Goal: Task Accomplishment & Management: Use online tool/utility

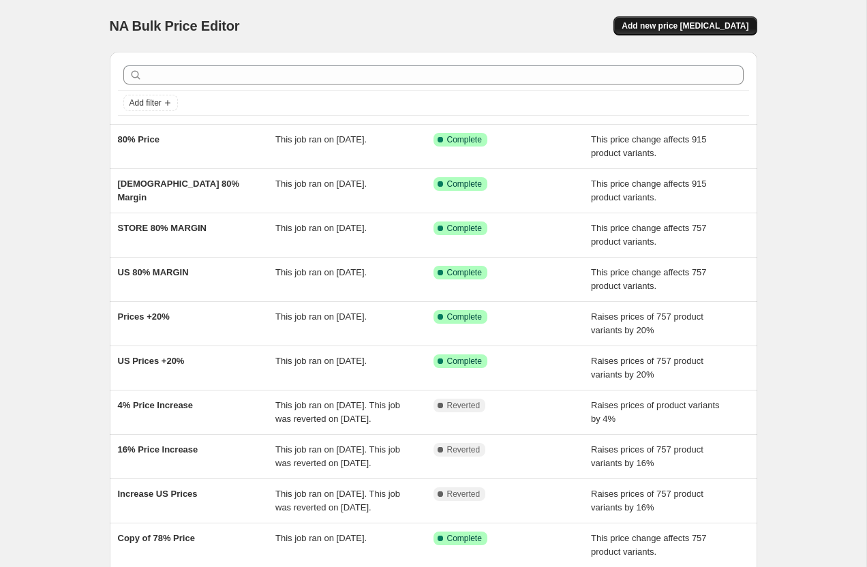
click at [677, 28] on span "Add new price [MEDICAL_DATA]" at bounding box center [685, 25] width 127 height 11
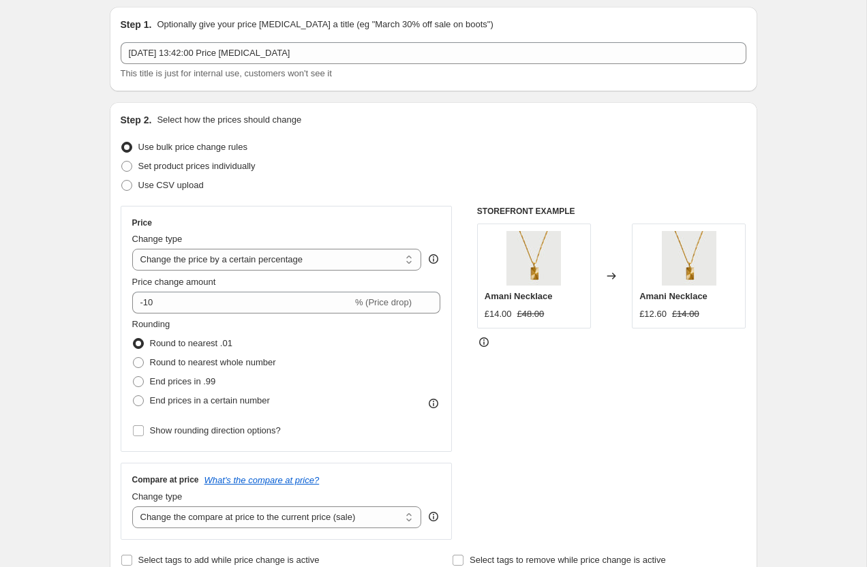
scroll to position [61, 0]
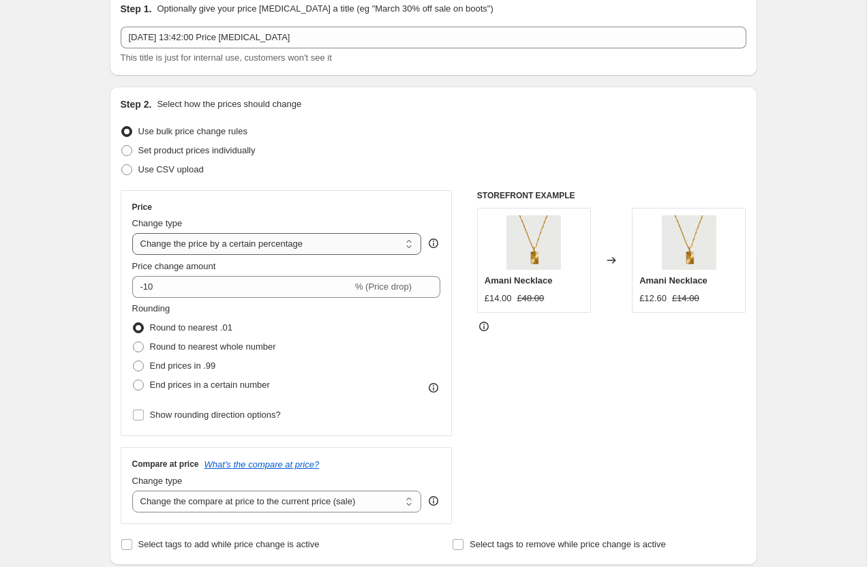
click at [158, 244] on select "Change the price to a certain amount Change the price by a certain amount Chang…" at bounding box center [277, 244] width 290 height 22
select select "margin"
type input "50"
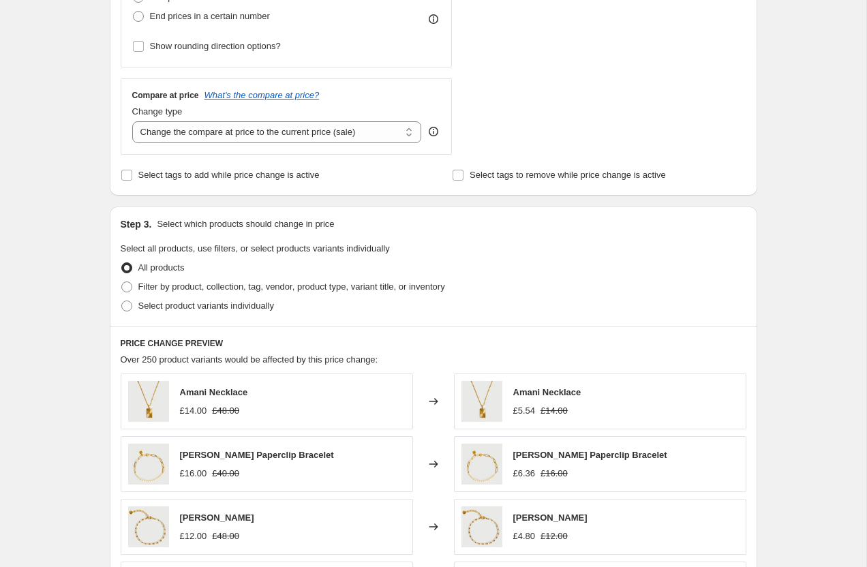
scroll to position [889, 0]
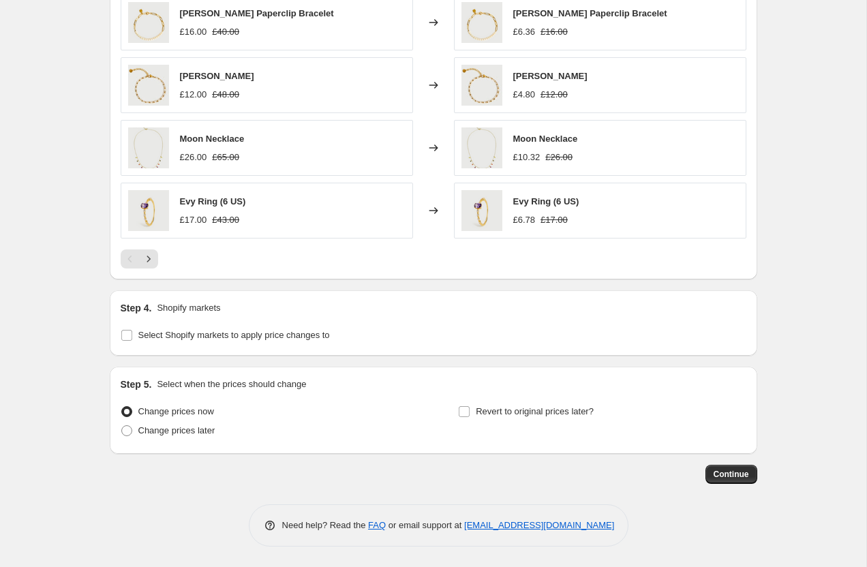
click at [128, 346] on div "Step 4. Shopify markets Select Shopify markets to apply price changes to" at bounding box center [433, 322] width 647 height 65
click at [128, 341] on span at bounding box center [127, 335] width 12 height 12
click at [128, 341] on input "Select Shopify markets to apply price changes to" at bounding box center [126, 335] width 11 height 11
checkbox input "true"
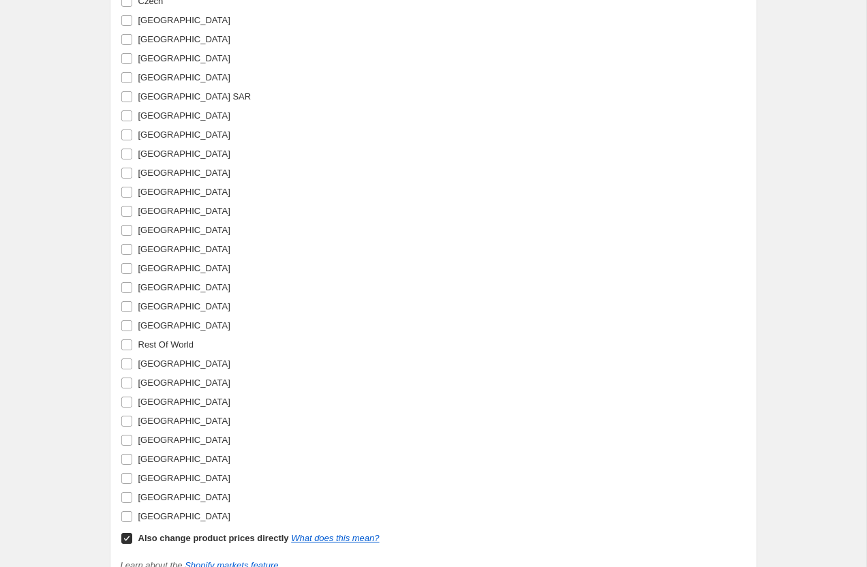
scroll to position [1611, 0]
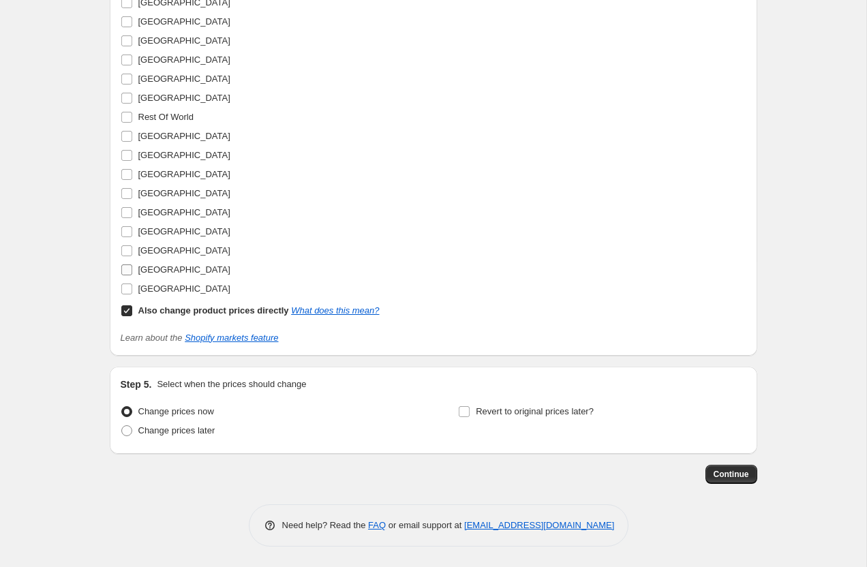
click at [133, 266] on label "[GEOGRAPHIC_DATA]" at bounding box center [176, 269] width 110 height 19
click at [132, 266] on input "[GEOGRAPHIC_DATA]" at bounding box center [126, 269] width 11 height 11
checkbox input "true"
click at [132, 307] on span at bounding box center [127, 311] width 12 height 12
click at [132, 307] on input "Also change product prices directly What does this mean?" at bounding box center [126, 310] width 11 height 11
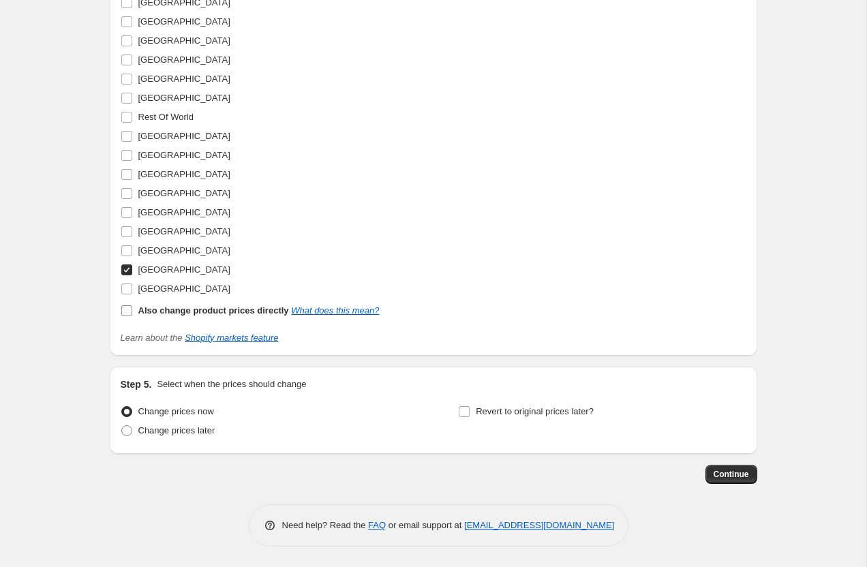
checkbox input "false"
click at [131, 288] on input "[GEOGRAPHIC_DATA]" at bounding box center [126, 289] width 11 height 11
checkbox input "true"
click at [125, 268] on input "[GEOGRAPHIC_DATA]" at bounding box center [126, 269] width 11 height 11
checkbox input "false"
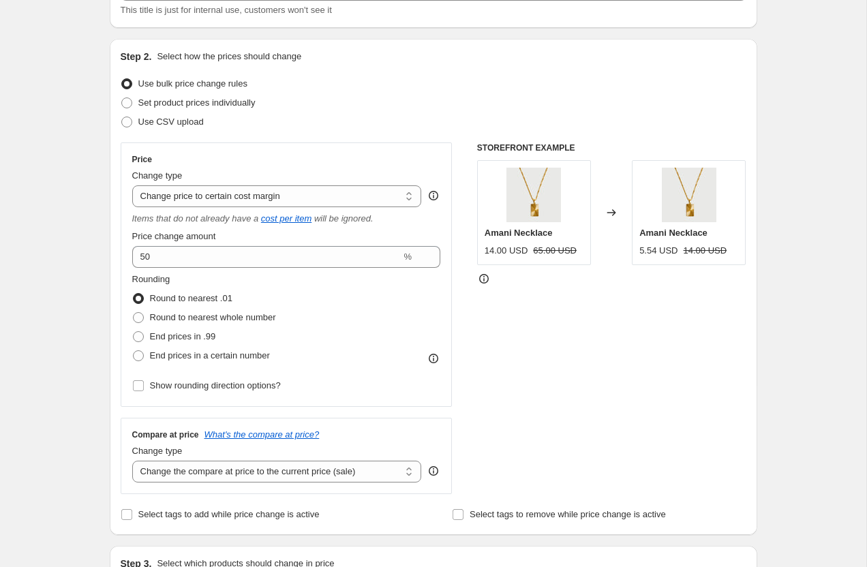
scroll to position [110, 0]
click at [166, 198] on select "Change the price to a certain amount Change the price by a certain amount Chang…" at bounding box center [277, 195] width 290 height 22
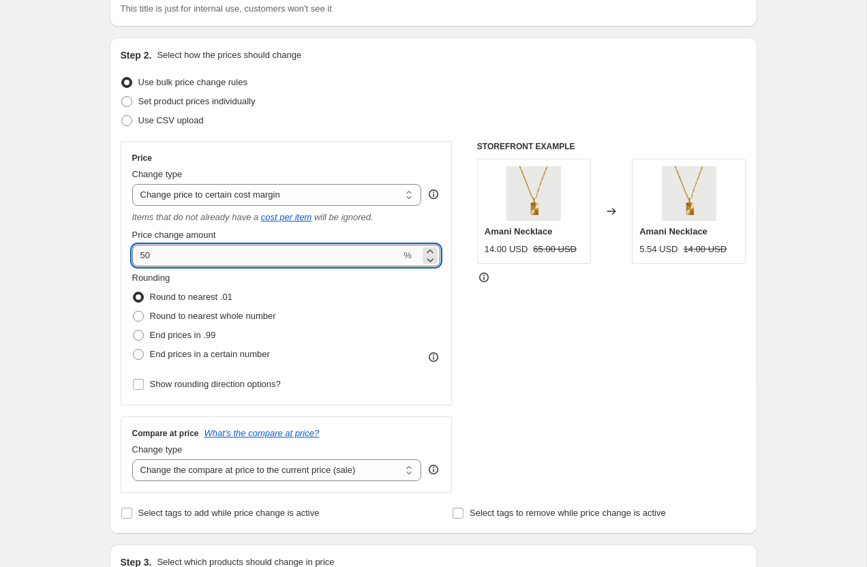
drag, startPoint x: 156, startPoint y: 257, endPoint x: 141, endPoint y: 257, distance: 15.0
click at [141, 257] on input "50" at bounding box center [266, 256] width 269 height 22
drag, startPoint x: 162, startPoint y: 257, endPoint x: 125, endPoint y: 256, distance: 36.8
click at [125, 257] on div "Price Change type Change the price to a certain amount Change the price by a ce…" at bounding box center [287, 273] width 332 height 264
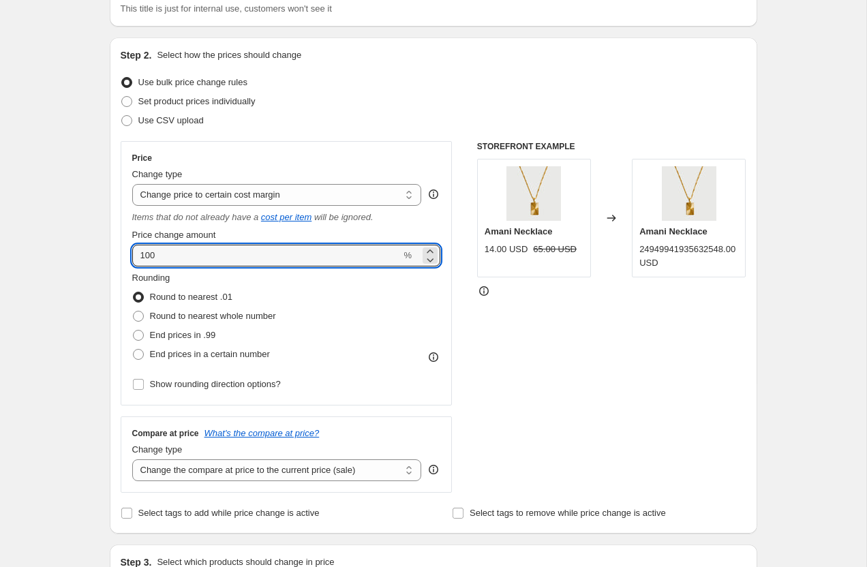
drag, startPoint x: 183, startPoint y: 259, endPoint x: 114, endPoint y: 249, distance: 69.5
click at [114, 249] on div "Step 2. Select how the prices should change Use bulk price change rules Set pro…" at bounding box center [433, 285] width 647 height 496
type input "200"
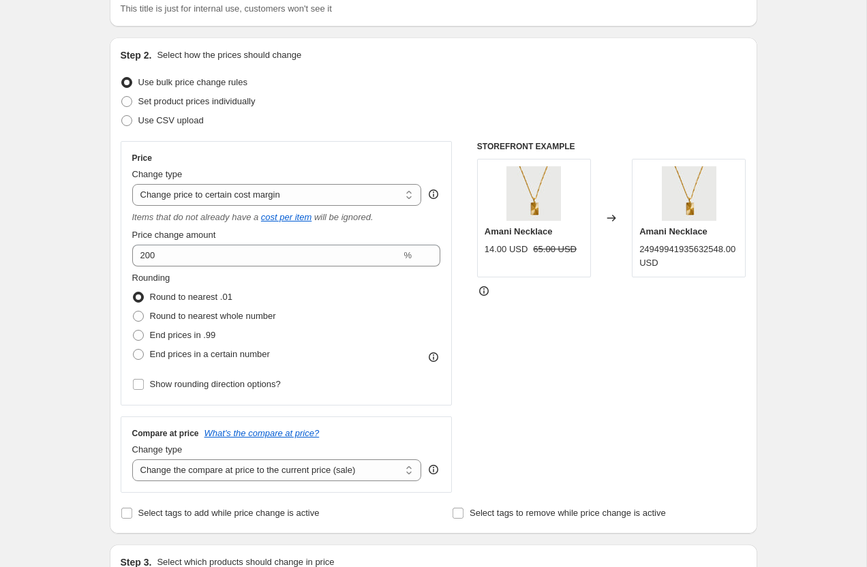
click at [141, 315] on span at bounding box center [138, 316] width 11 height 11
click at [134, 311] on input "Round to nearest whole number" at bounding box center [133, 311] width 1 height 1
radio input "true"
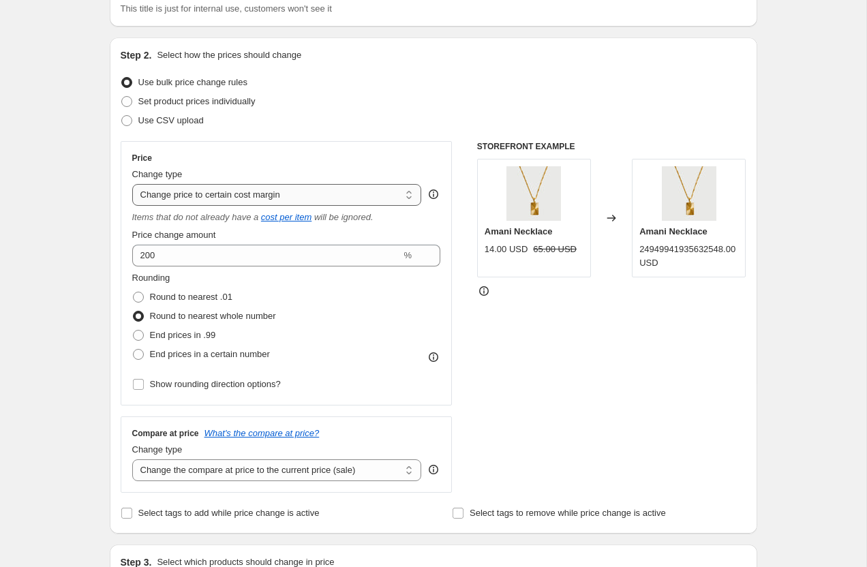
click at [176, 195] on select "Change the price to a certain amount Change the price by a certain amount Chang…" at bounding box center [277, 195] width 290 height 22
select select "pc"
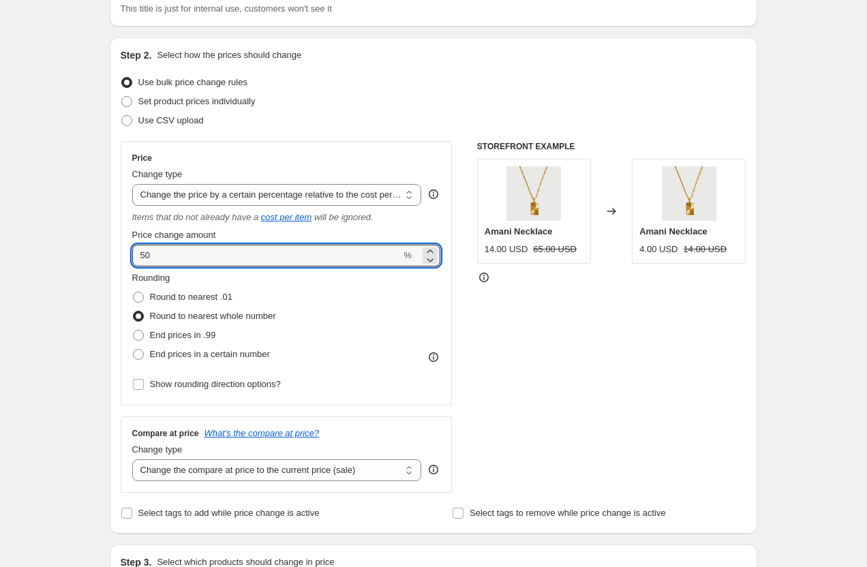
drag, startPoint x: 159, startPoint y: 256, endPoint x: 122, endPoint y: 256, distance: 36.8
click at [122, 256] on div "Price Change type Change the price to a certain amount Change the price by a ce…" at bounding box center [287, 273] width 332 height 264
type input "200"
drag, startPoint x: 168, startPoint y: 253, endPoint x: 131, endPoint y: 256, distance: 36.9
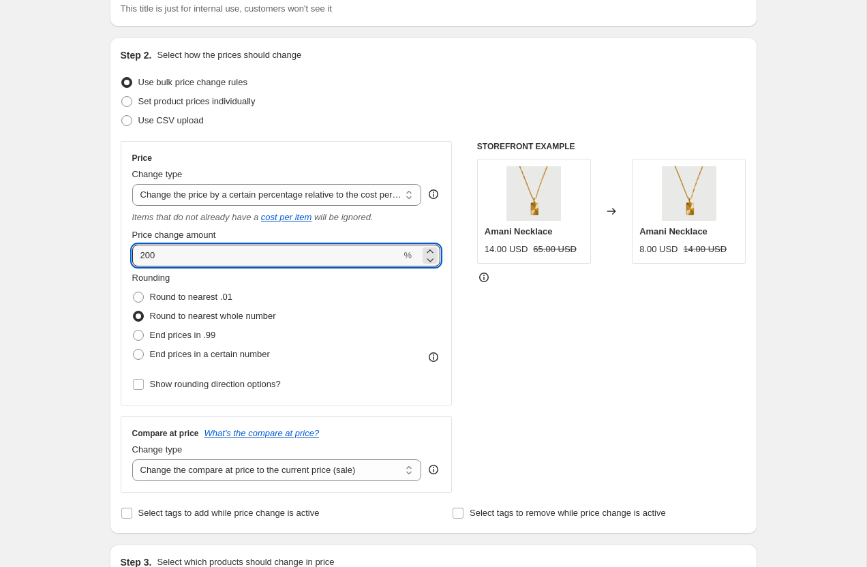
click at [131, 256] on div "Price Change type Change the price to a certain amount Change the price by a ce…" at bounding box center [287, 273] width 332 height 264
click at [246, 189] on select "Change the price to a certain amount Change the price by a certain amount Chang…" at bounding box center [277, 195] width 290 height 22
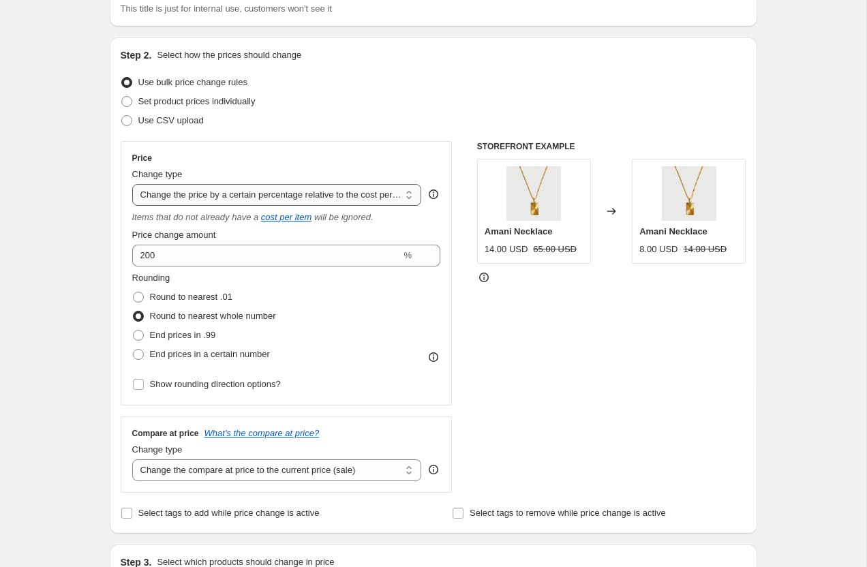
select select "margin"
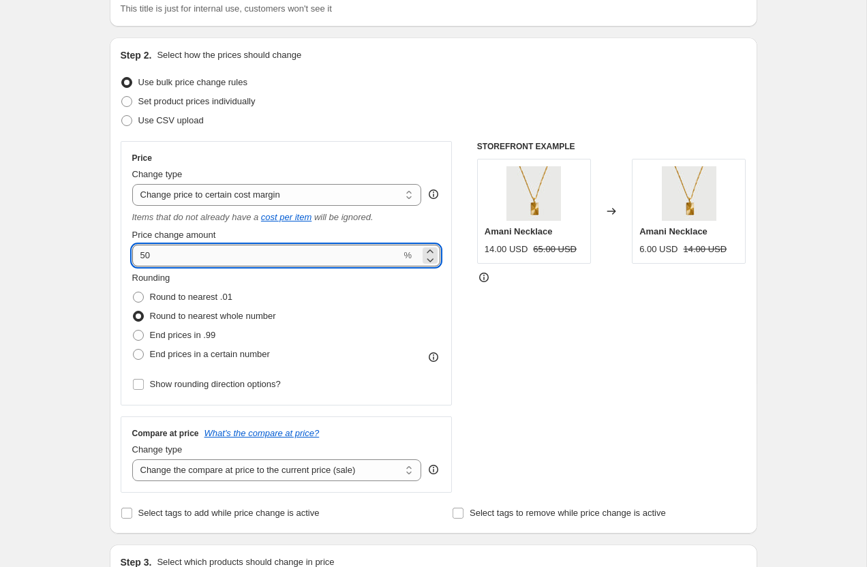
drag, startPoint x: 159, startPoint y: 259, endPoint x: 133, endPoint y: 258, distance: 25.9
click at [133, 258] on input "50" at bounding box center [266, 256] width 269 height 22
drag, startPoint x: 165, startPoint y: 257, endPoint x: 120, endPoint y: 257, distance: 45.0
click at [121, 257] on div "Price Change type Change the price to a certain amount Change the price by a ce…" at bounding box center [287, 273] width 332 height 264
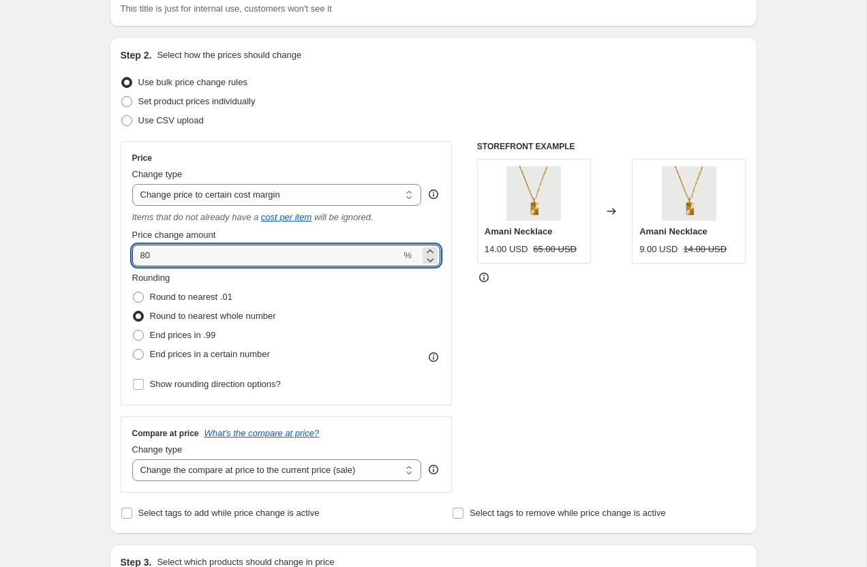
type input "80"
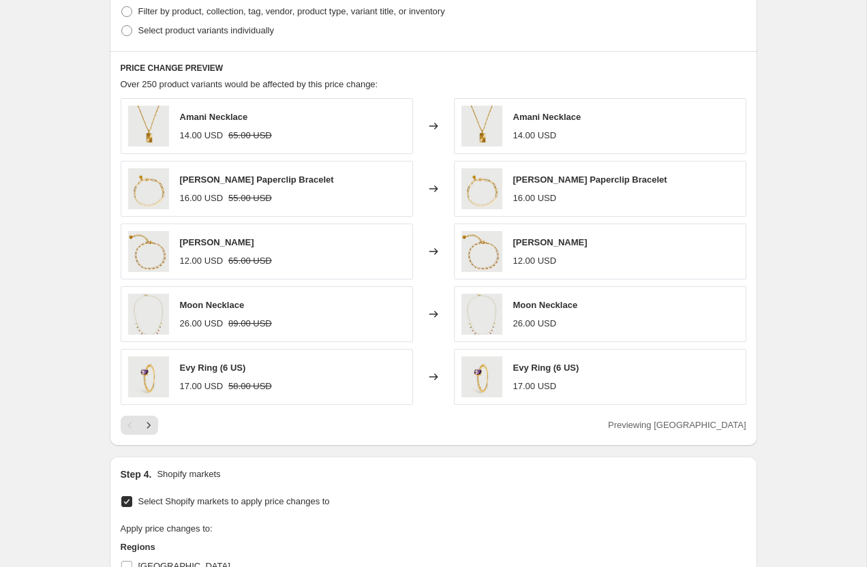
scroll to position [734, 0]
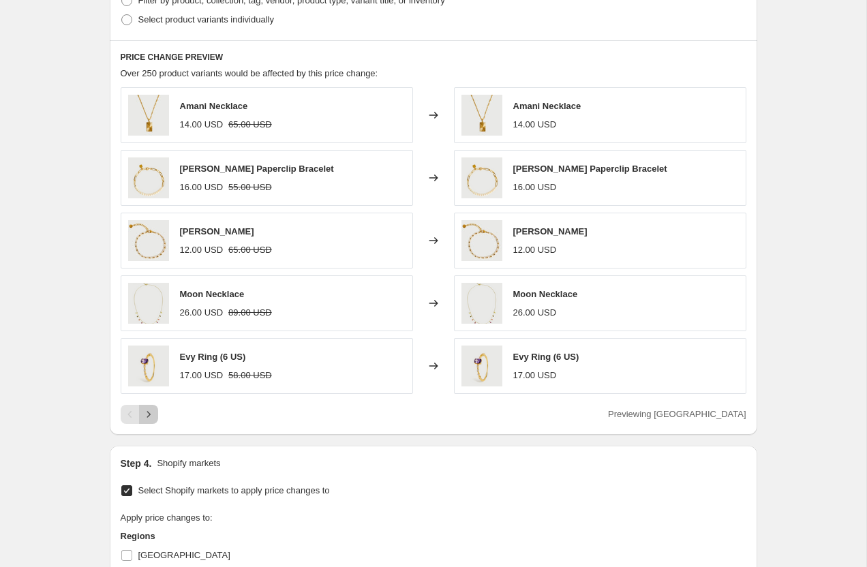
click at [151, 416] on icon "Next" at bounding box center [149, 415] width 14 height 14
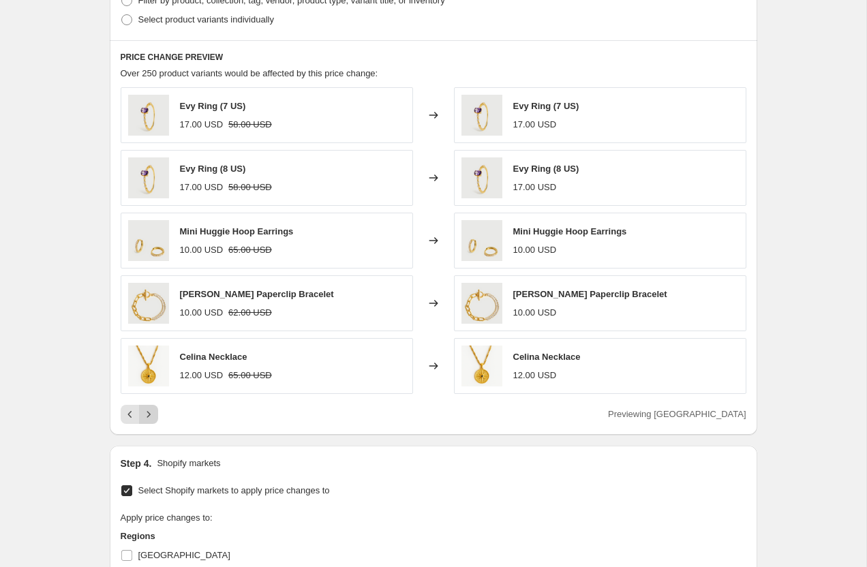
click at [153, 410] on icon "Next" at bounding box center [149, 415] width 14 height 14
